Goal: Task Accomplishment & Management: Manage account settings

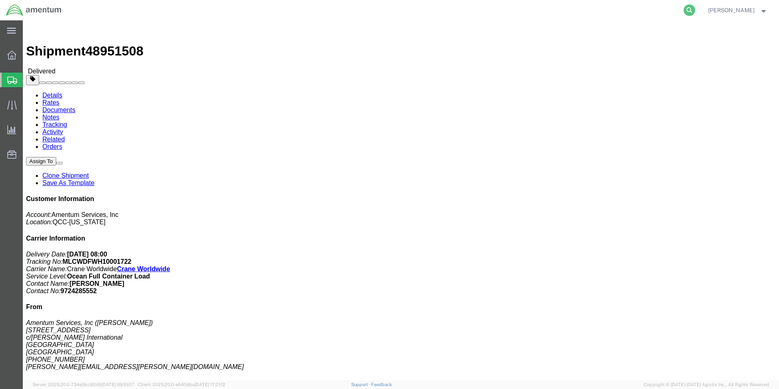
click at [687, 12] on icon at bounding box center [689, 9] width 11 height 11
paste input "57087046"
type input "57087046"
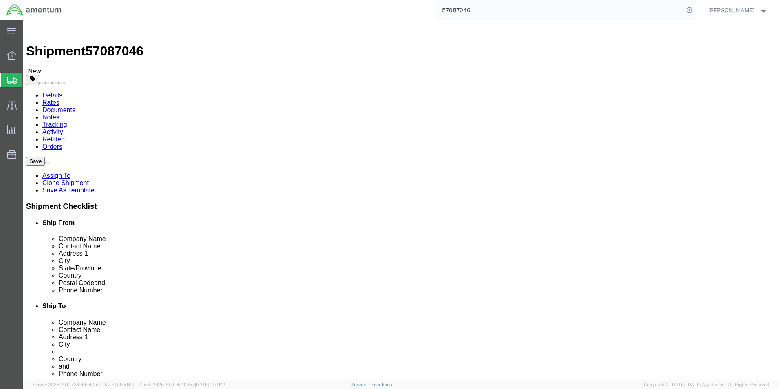
click link "Package Information"
click dd "2.00 Each"
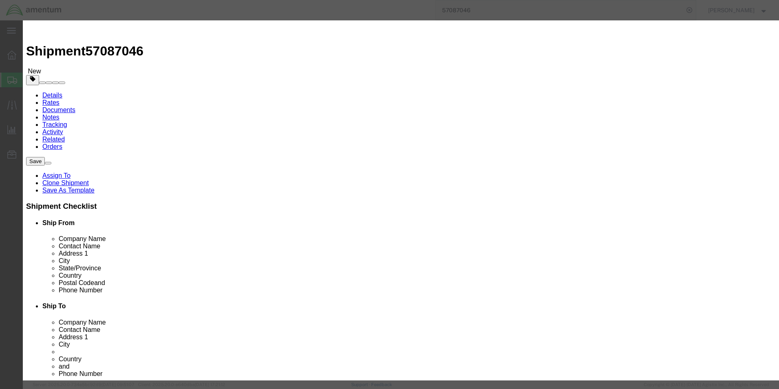
drag, startPoint x: 504, startPoint y: 70, endPoint x: 474, endPoint y: 73, distance: 30.3
click textarea "Sku: 1224143 Model: 800-6092"
type input "3822190080"
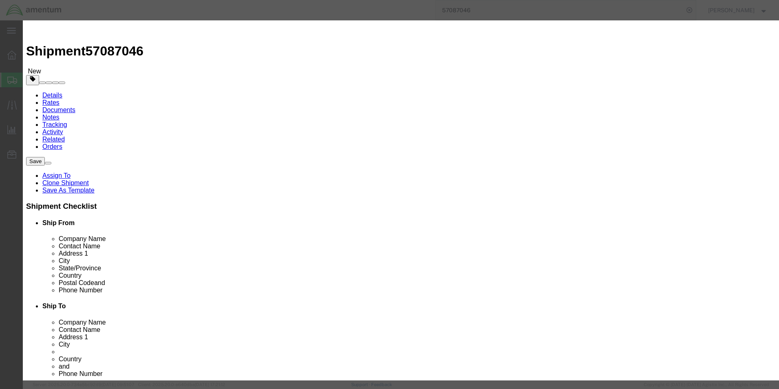
click select "Select ATF BIS DEA EPA FDA FTR ITAR OFAC Other (OPA)"
select select "BIS"
click select "Select ATF BIS DEA EPA FDA FTR ITAR OFAC Other (OPA)"
click input "text"
type input "EAR99"
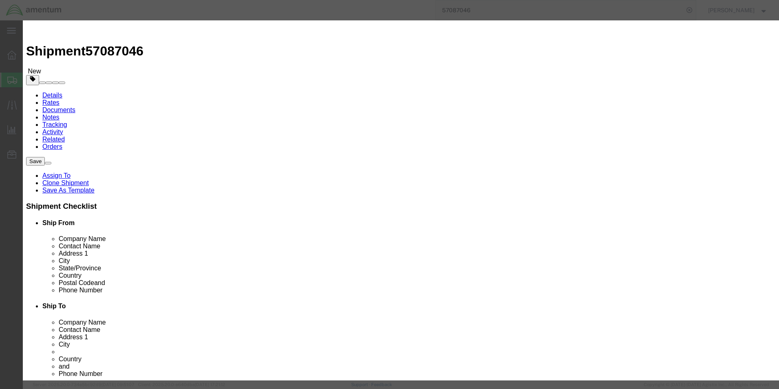
click select "Select AGR-Agricultural APP-Computers APR-Additional Permissive Exports AVS-Air…"
select select "NLR"
click select "Select AGR-Agricultural APP-Computers APR-Additional Permissive Exports AVS-Air…"
click button "Save & Close"
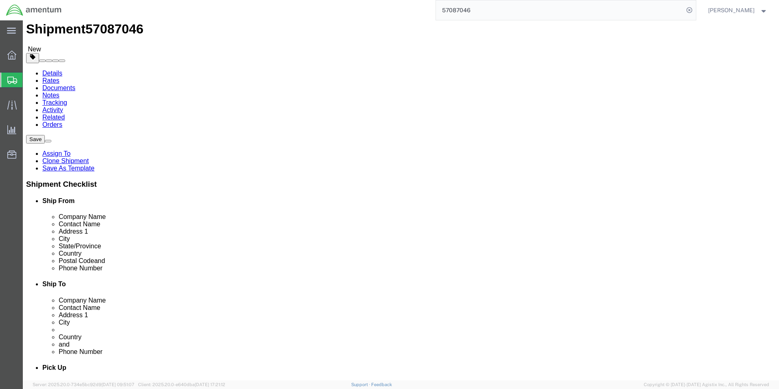
scroll to position [82, 0]
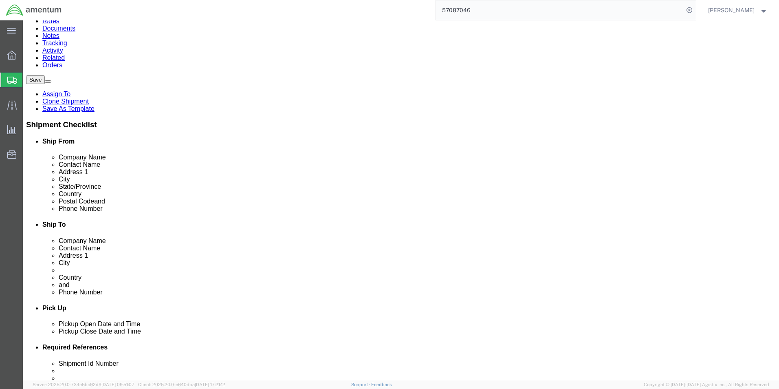
click dd "10.00 Each"
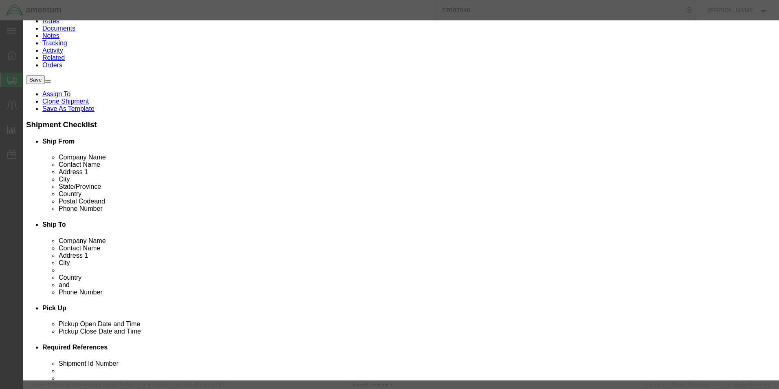
scroll to position [122, 0]
type input "3822190080"
click select "Select ATF BIS DEA EPA FDA FTR ITAR OFAC Other (OPA)"
select select "BIS"
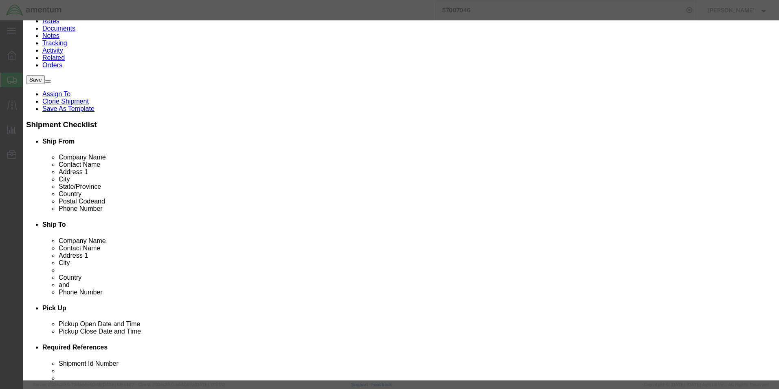
click select "Select ATF BIS DEA EPA FDA FTR ITAR OFAC Other (OPA)"
click input "text"
type input "EAR99"
click select "Select AGR-Agricultural APP-Computers APR-Additional Permissive Exports AVS-Air…"
select select "NLR"
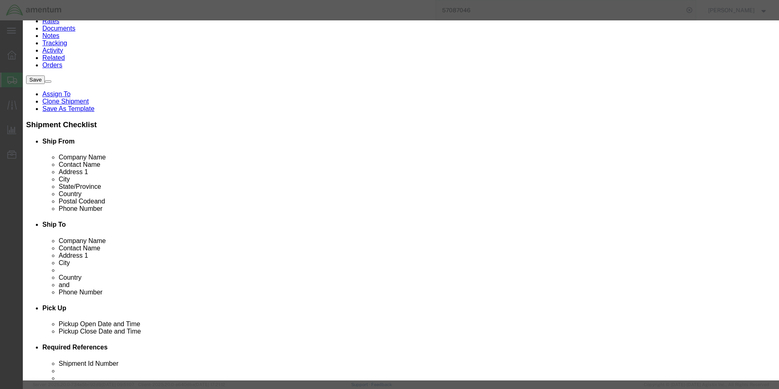
click select "Select AGR-Agricultural APP-Computers APR-Additional Permissive Exports AVS-Air…"
click button "Save & Close"
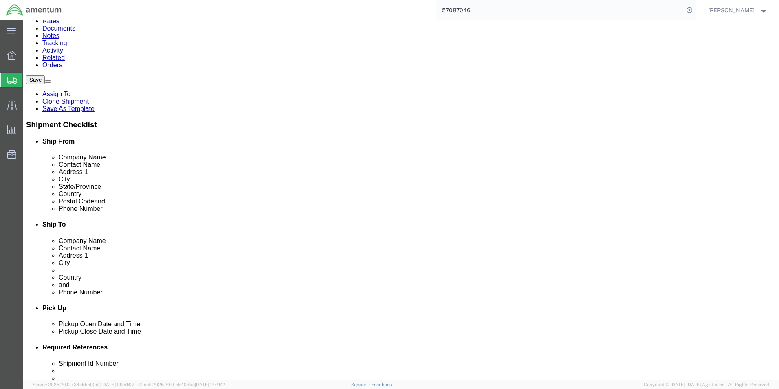
click dd "1.00 Each"
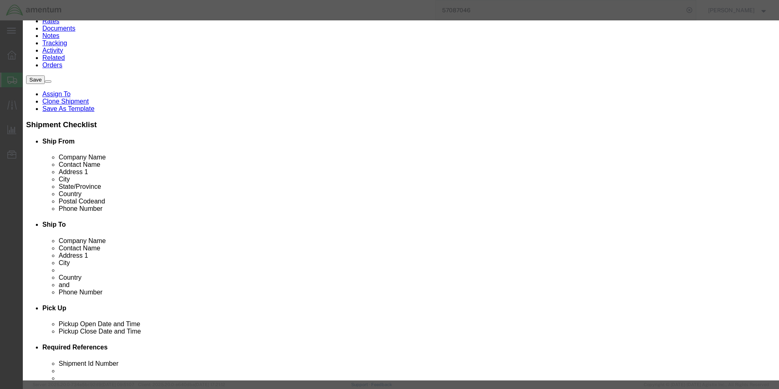
type input "3822190080"
click select "Select ATF BIS DEA EPA FDA FTR ITAR OFAC Other (OPA)"
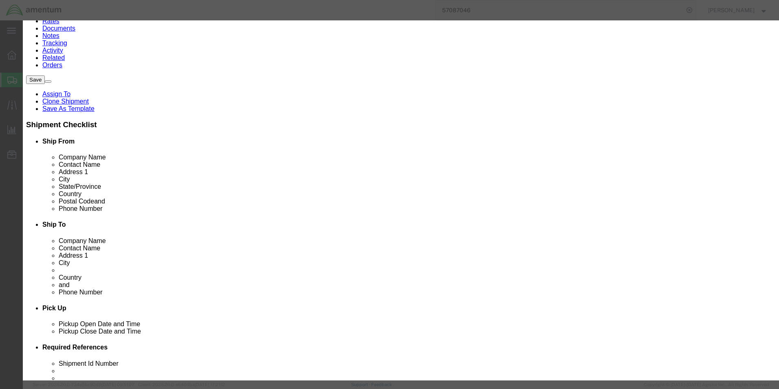
select select "BIS"
click select "Select ATF BIS DEA EPA FDA FTR ITAR OFAC Other (OPA)"
click input "text"
type input "EAR99"
click select "Select AGR-Agricultural APP-Computers APR-Additional Permissive Exports AVS-Air…"
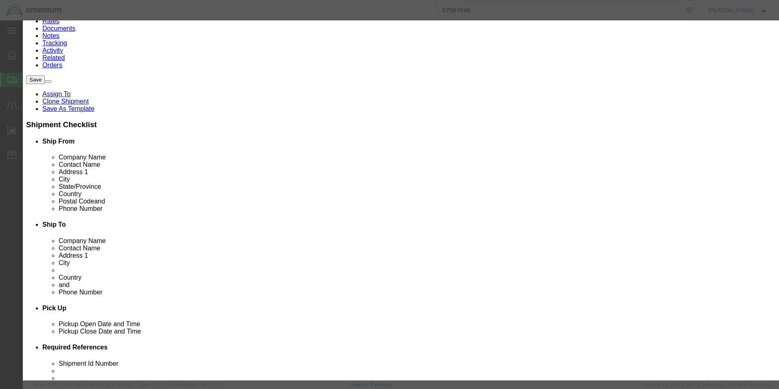
select select "NLR"
click select "Select AGR-Agricultural APP-Computers APR-Additional Permissive Exports AVS-Air…"
click button "Save & Close"
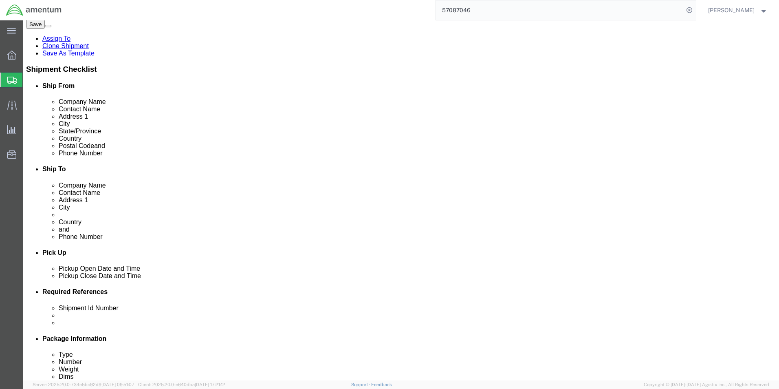
scroll to position [163, 0]
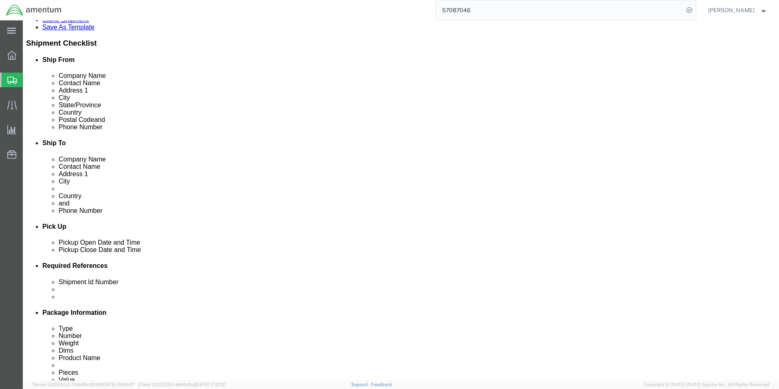
click dd "188.38 USD"
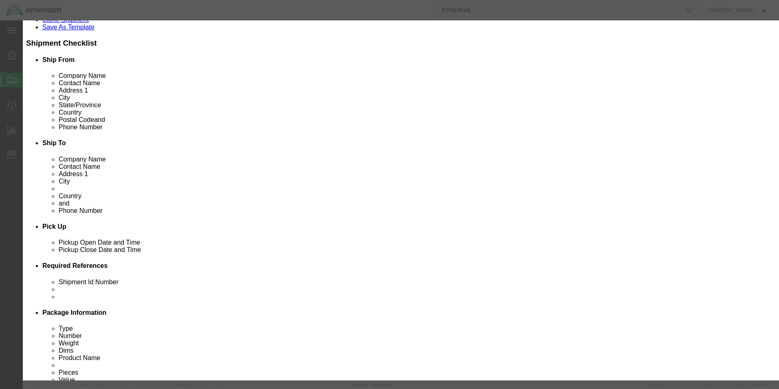
drag, startPoint x: 474, startPoint y: 71, endPoint x: 491, endPoint y: 71, distance: 16.3
click textarea "SKU: 1005981 Model: 6060"
type input "3822190080"
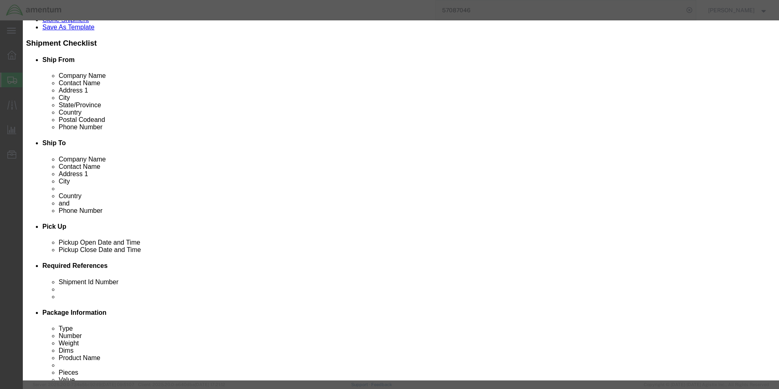
click select "Select ATF BIS DEA EPA FDA FTR ITAR OFAC Other (OPA)"
select select "BIS"
click select "Select ATF BIS DEA EPA FDA FTR ITAR OFAC Other (OPA)"
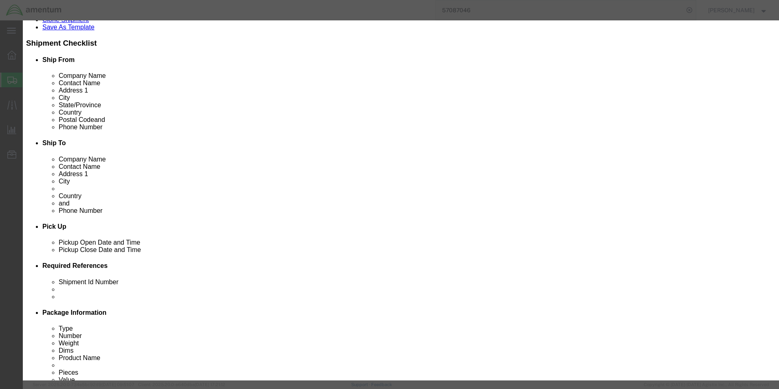
click input "text"
type input "EAR99"
click select "Select AGR-Agricultural APP-Computers APR-Additional Permissive Exports AVS-Air…"
select select "NLR"
click select "Select AGR-Agricultural APP-Computers APR-Additional Permissive Exports AVS-Air…"
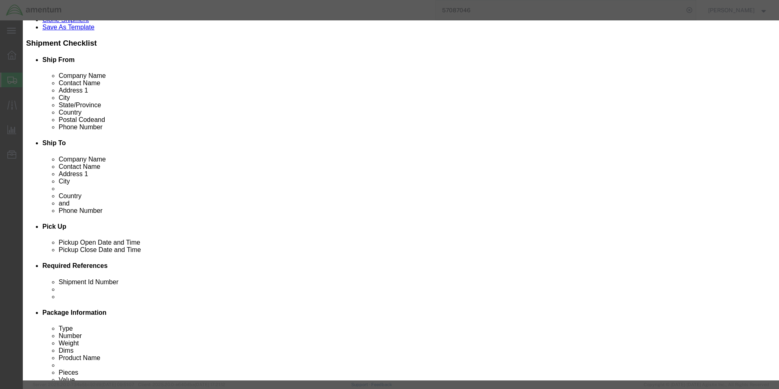
click button "Save & Close"
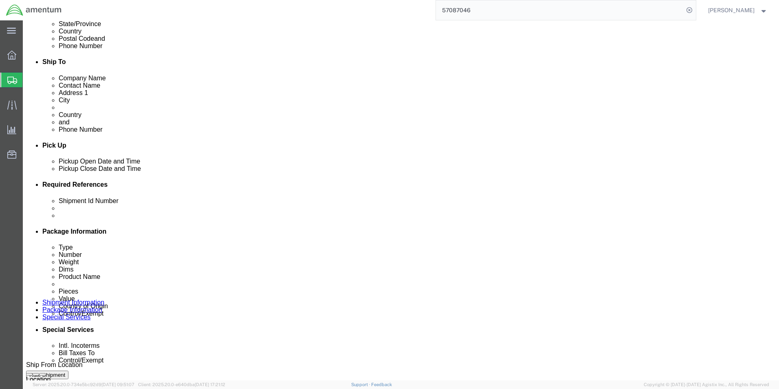
scroll to position [245, 0]
click dd "1087.68 USD"
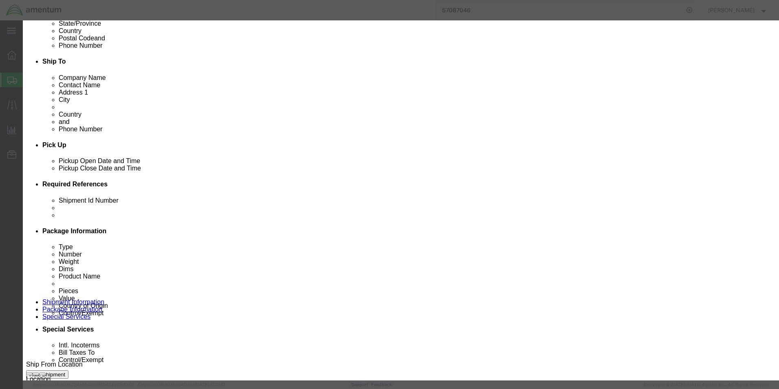
scroll to position [122, 0]
drag, startPoint x: 268, startPoint y: 170, endPoint x: 253, endPoint y: 184, distance: 20.8
click input "text"
type input "9018908000"
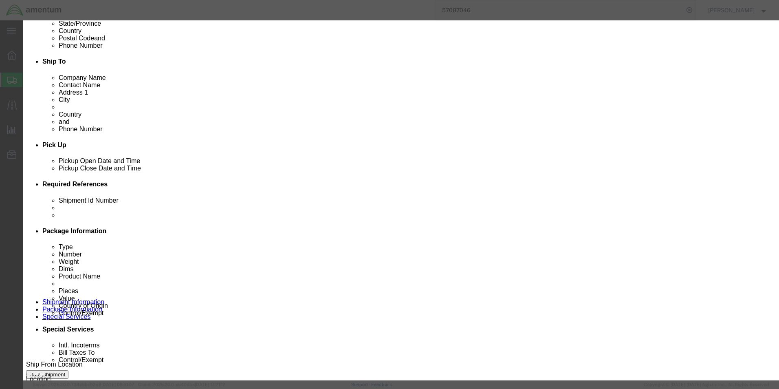
click select "Select ATF BIS DEA EPA FDA FTR ITAR OFAC Other (OPA)"
select select "BIS"
click select "Select ATF BIS DEA EPA FDA FTR ITAR OFAC Other (OPA)"
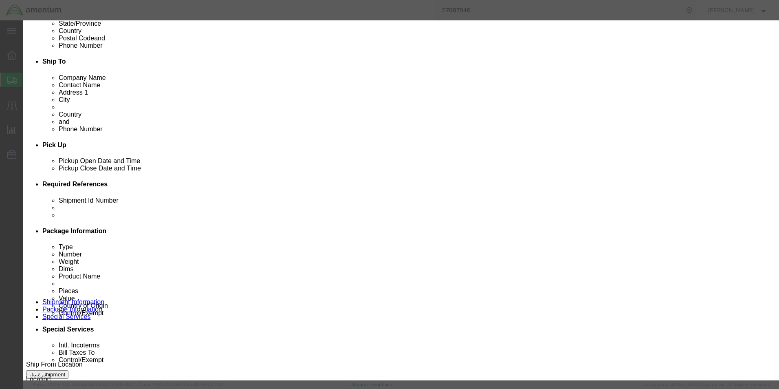
click input "text"
type input "EAR99"
click select "Select AGR-Agricultural APP-Computers APR-Additional Permissive Exports AVS-Air…"
select select "NLR"
click select "Select AGR-Agricultural APP-Computers APR-Additional Permissive Exports AVS-Air…"
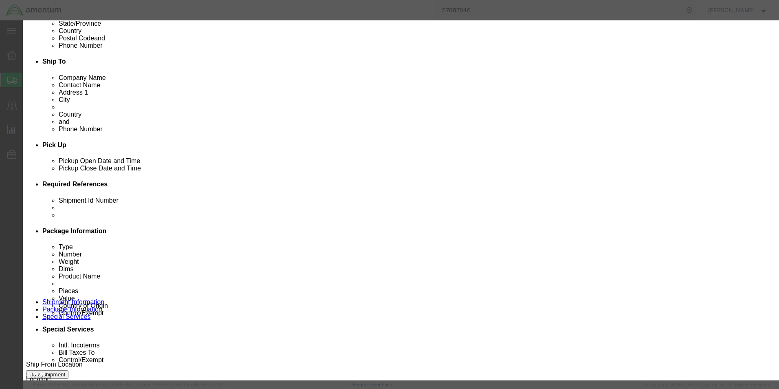
click button "Save & Close"
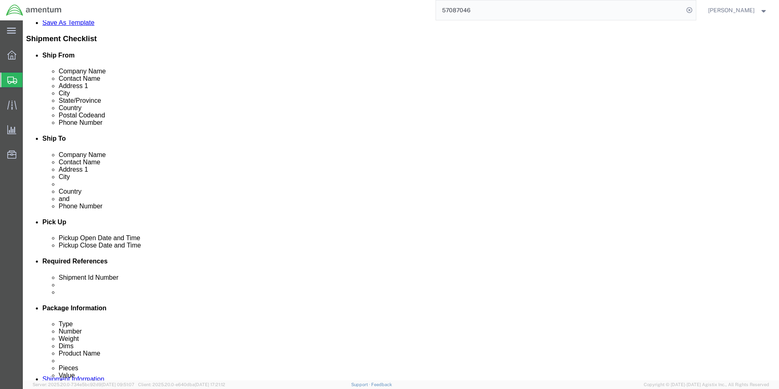
scroll to position [41, 0]
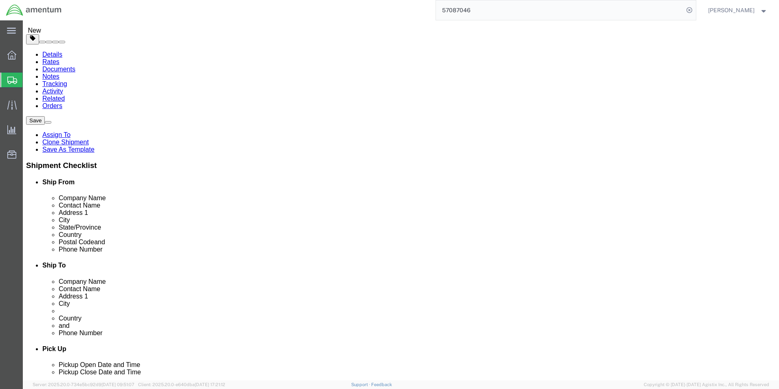
click dd "150.00 Each"
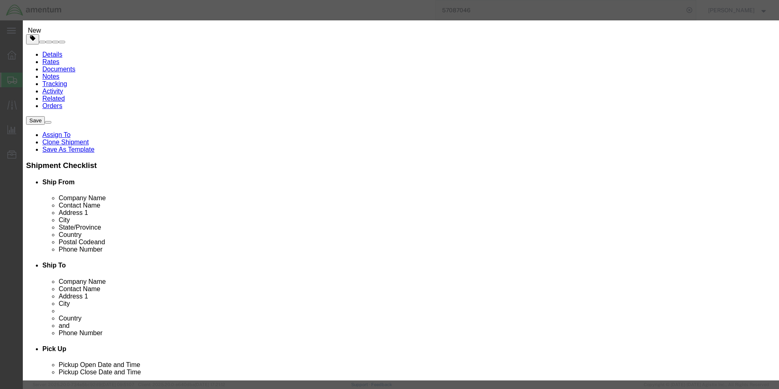
scroll to position [122, 0]
type input "3005905090"
click select "Select ATF BIS DEA EPA FDA FTR ITAR OFAC Other (OPA)"
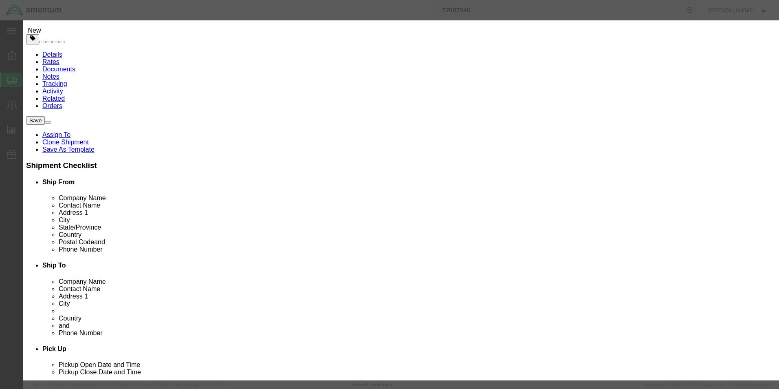
click select "Select ATF BIS DEA EPA FDA FTR ITAR OFAC Other (OPA)"
select select "BIS"
click select "Select ATF BIS DEA EPA FDA FTR ITAR OFAC Other (OPA)"
click input "text"
type input "EAR99"
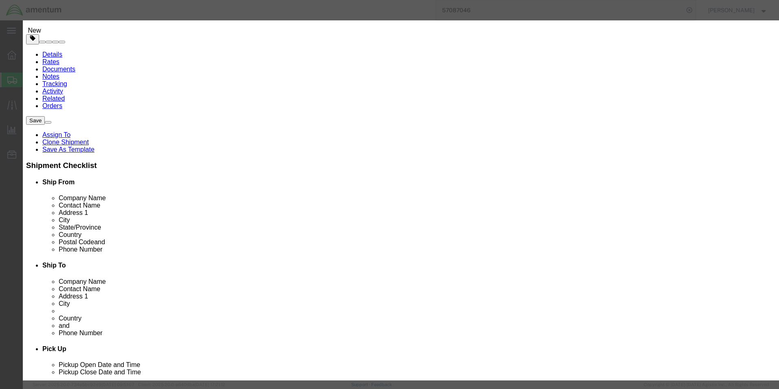
click select "Select AGR-Agricultural APP-Computers APR-Additional Permissive Exports AVS-Air…"
select select "NLR"
click select "Select AGR-Agricultural APP-Computers APR-Additional Permissive Exports AVS-Air…"
drag, startPoint x: 533, startPoint y: 313, endPoint x: 542, endPoint y: 330, distance: 19.5
click button "Save & Close"
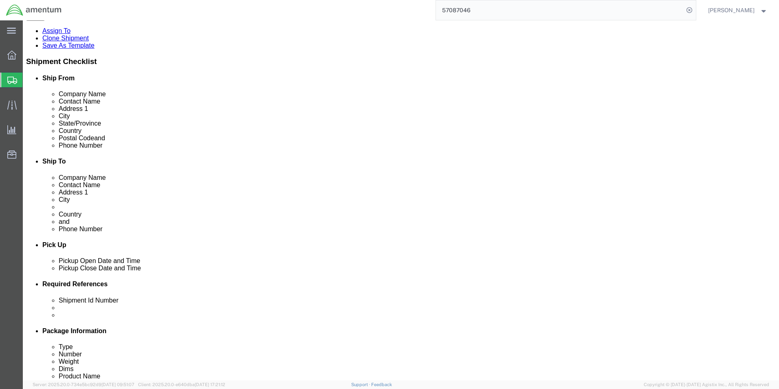
scroll to position [163, 0]
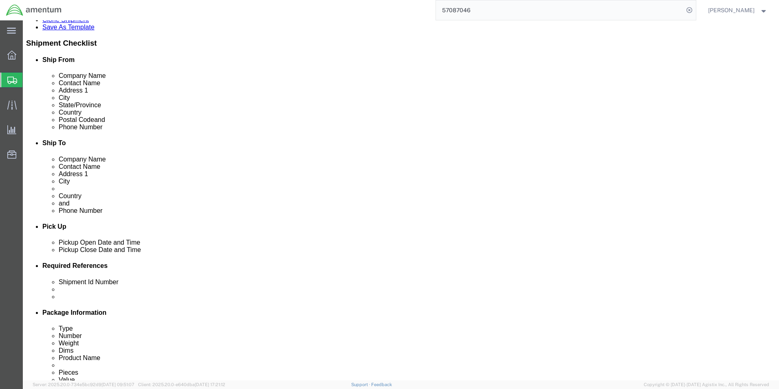
click dd "34.00 Each"
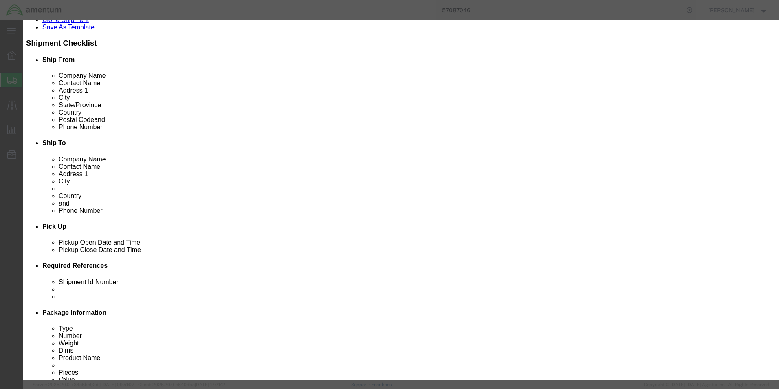
drag, startPoint x: 471, startPoint y: 62, endPoint x: 502, endPoint y: 61, distance: 31.4
click textarea "Item# 85-0177 Lot# 85-0177082925"
drag, startPoint x: 249, startPoint y: 58, endPoint x: 237, endPoint y: 59, distance: 11.9
click input "KIT, EAGLE IFAK - BASIC - BLK"
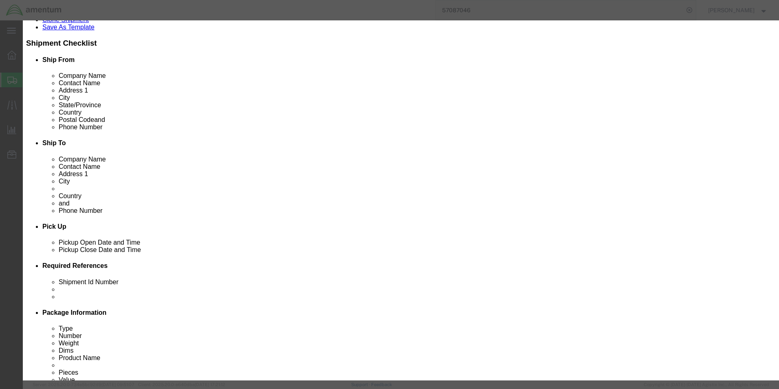
drag, startPoint x: 267, startPoint y: 211, endPoint x: 252, endPoint y: 210, distance: 14.3
paste input "3006500000"
type input "3006500000"
select select "KGS"
type input "3006500000"
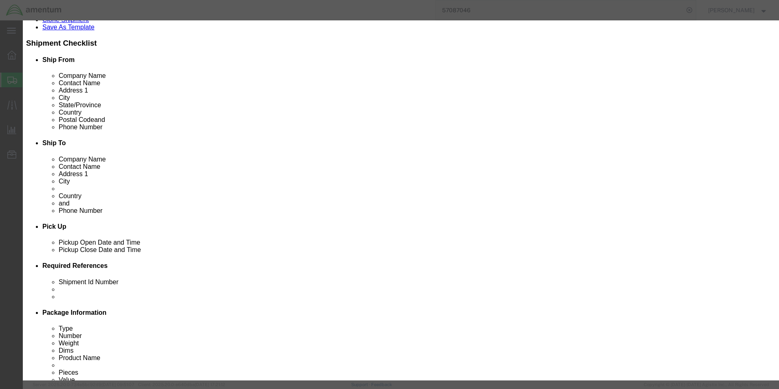
click select "Select ATF BIS DEA EPA FDA FTR ITAR OFAC Other (OPA)"
select select "BIS"
click select "Select ATF BIS DEA EPA FDA FTR ITAR OFAC Other (OPA)"
click input "text"
type input "EAR99"
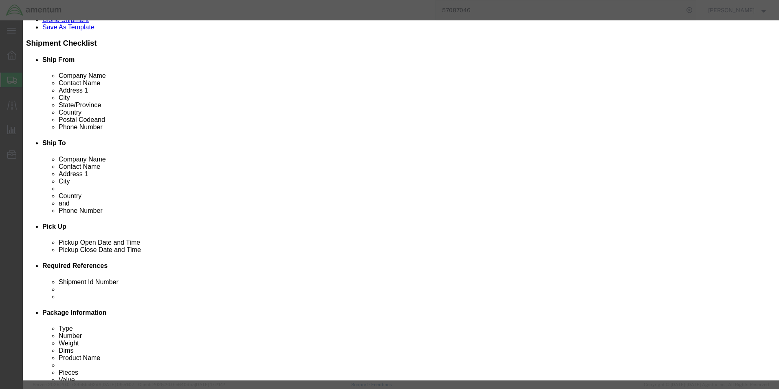
click select "Select AGR-Agricultural APP-Computers APR-Additional Permissive Exports AVS-Air…"
select select "NLR"
click select "Select AGR-Agricultural APP-Computers APR-Additional Permissive Exports AVS-Air…"
click button "Save & Close"
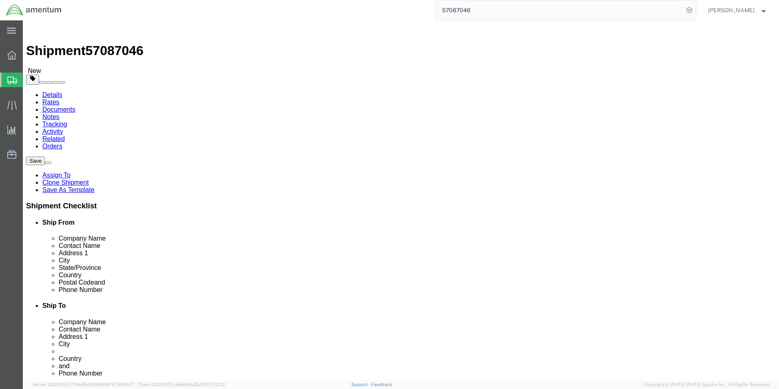
scroll to position [0, 0]
click button "Save"
click link "Special Services"
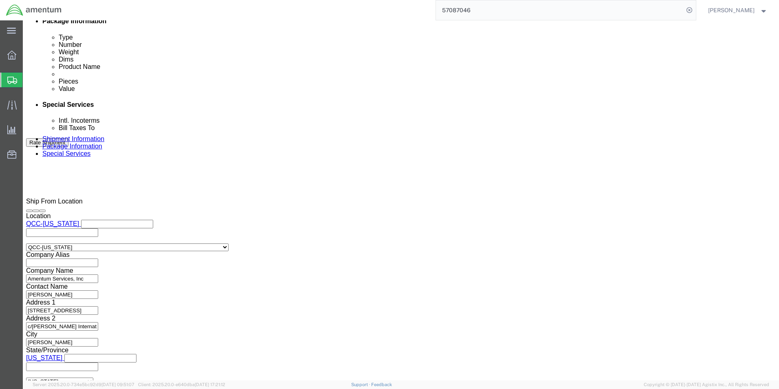
scroll to position [571, 0]
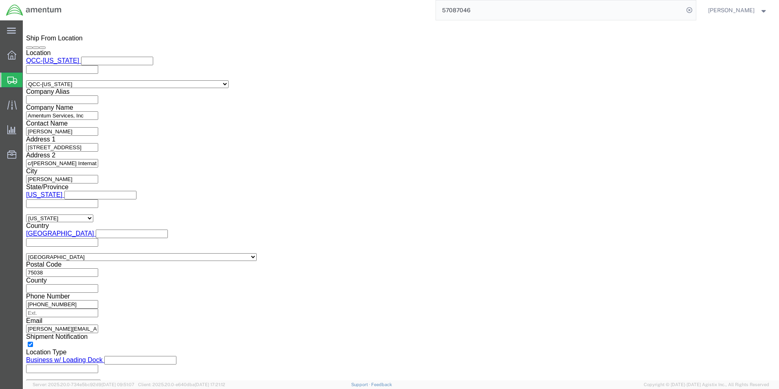
click select "Select ATF BIS DEA EPA FDA FTR ITAR OFAC Other (OPA)"
select select "BIS"
click select "Select ATF BIS DEA EPA FDA FTR ITAR OFAC Other (OPA)"
click select "Select AGR-Agricultural APP-Computers APR-Additional Permissive Exports AVS-Air…"
select select "NLR"
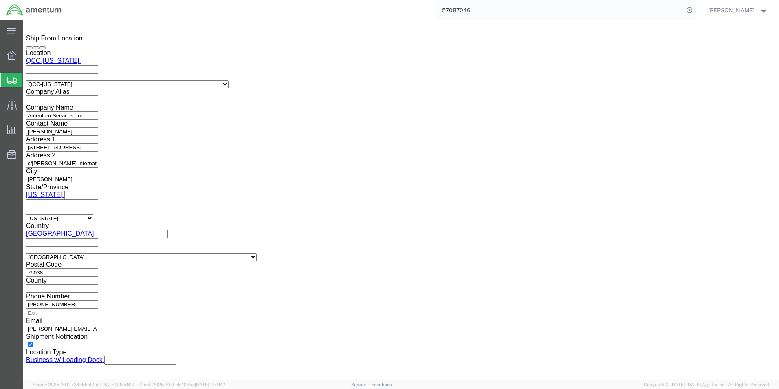
click select "Select AGR-Agricultural APP-Computers APR-Additional Permissive Exports AVS-Air…"
click select "Select AES-Direct EEI Carrier File EEI EEI Exempt"
select select "AESD"
click select "Select AES-Direct EEI Carrier File EEI EEI Exempt"
click button "Save"
